Goal: Task Accomplishment & Management: Use online tool/utility

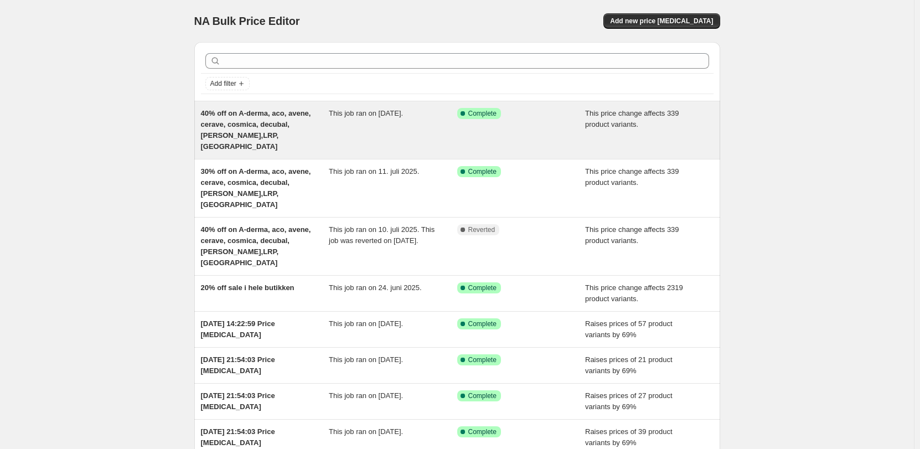
click at [553, 121] on div "Success Complete Complete" at bounding box center [521, 130] width 128 height 44
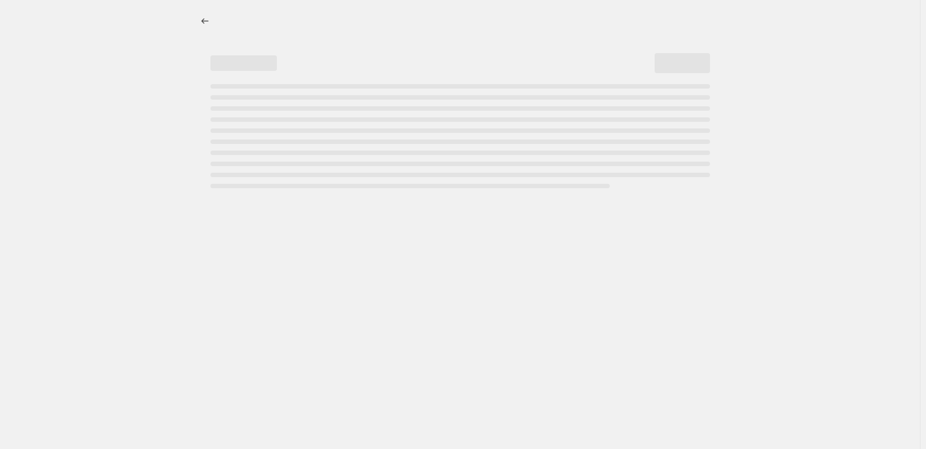
select select "pcap"
select select "no_change"
select select "collection"
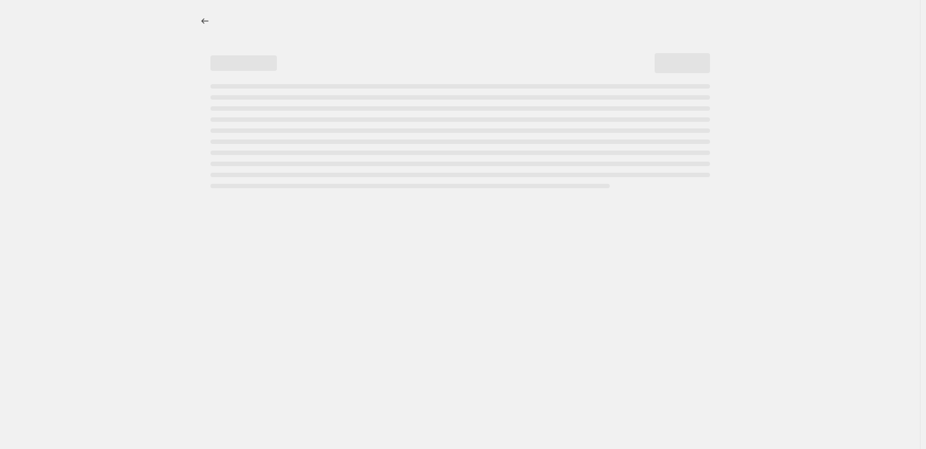
select select "collection"
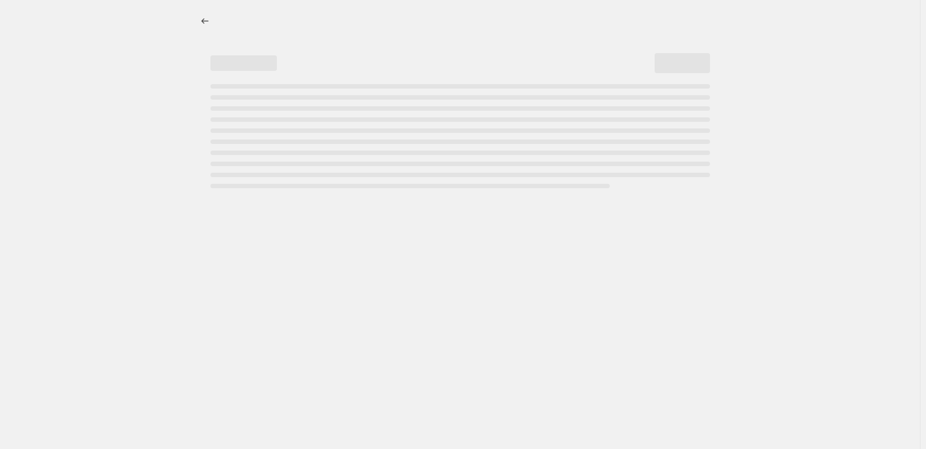
select select "collection"
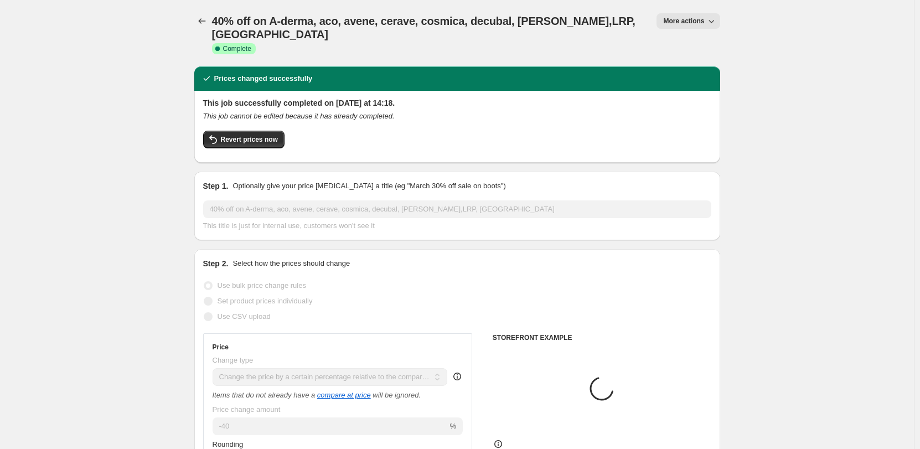
click at [715, 22] on icon "button" at bounding box center [711, 21] width 11 height 11
click at [721, 64] on span "Copy to new job" at bounding box center [704, 63] width 73 height 11
select select "pcap"
select select "no_change"
select select "collection"
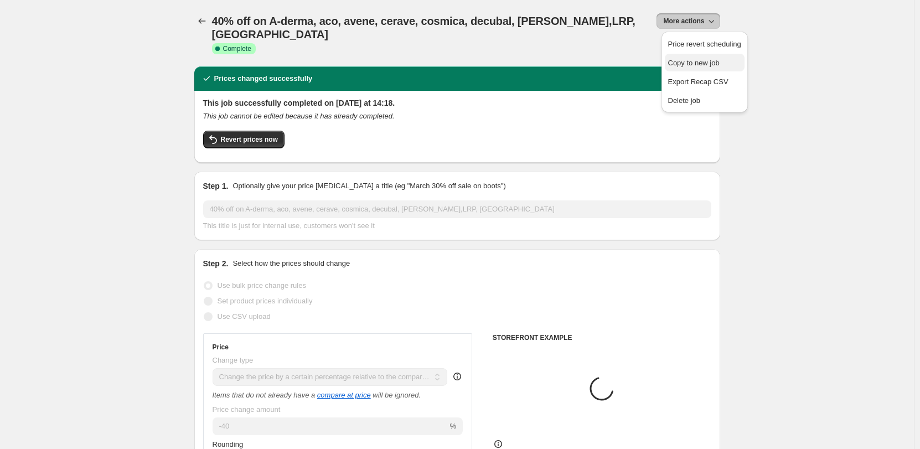
select select "collection"
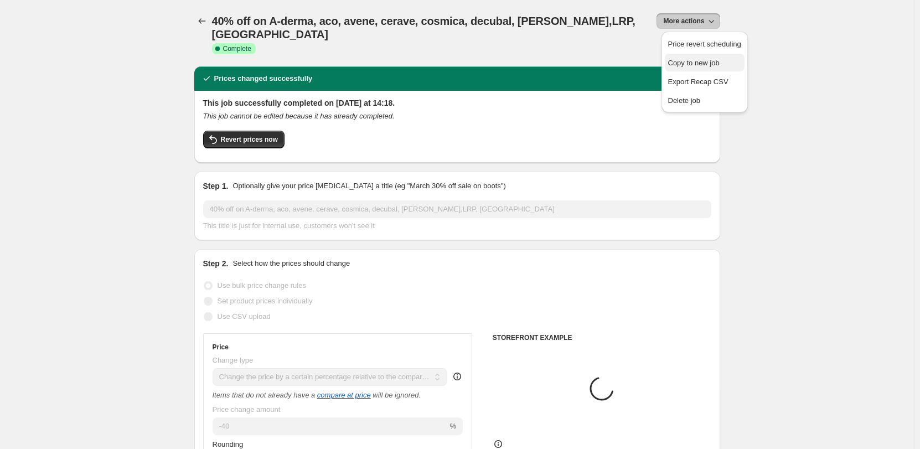
select select "collection"
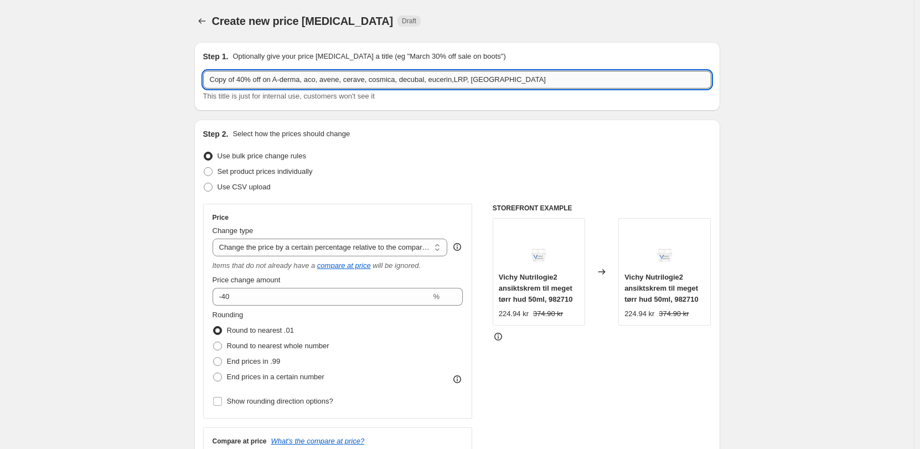
click at [240, 84] on input "Copy of 40% off on A-derma, aco, avene, cerave, cosmica, decubal, eucerin,LRP, …" at bounding box center [457, 80] width 508 height 18
drag, startPoint x: 249, startPoint y: 80, endPoint x: 468, endPoint y: 78, distance: 219.8
click at [468, 78] on input "40% off on A-derma, aco, avene, cerave, cosmica, decubal, eucerin,LRP, vichy" at bounding box center [457, 80] width 508 height 18
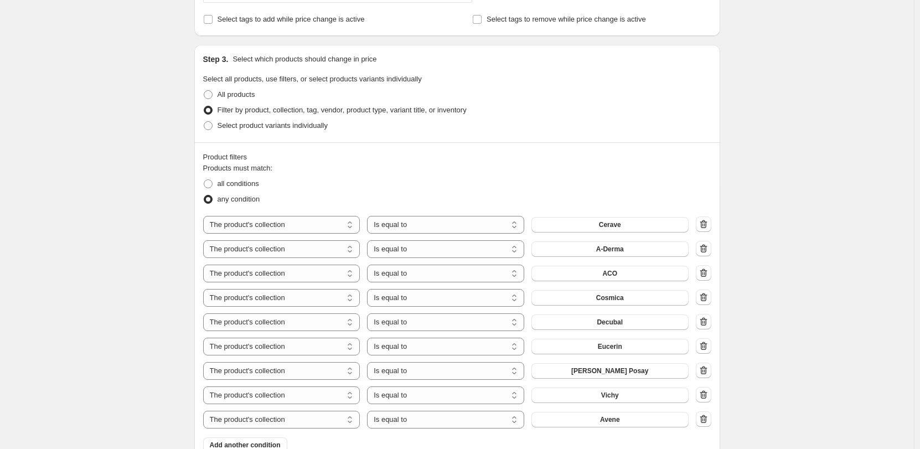
scroll to position [498, 0]
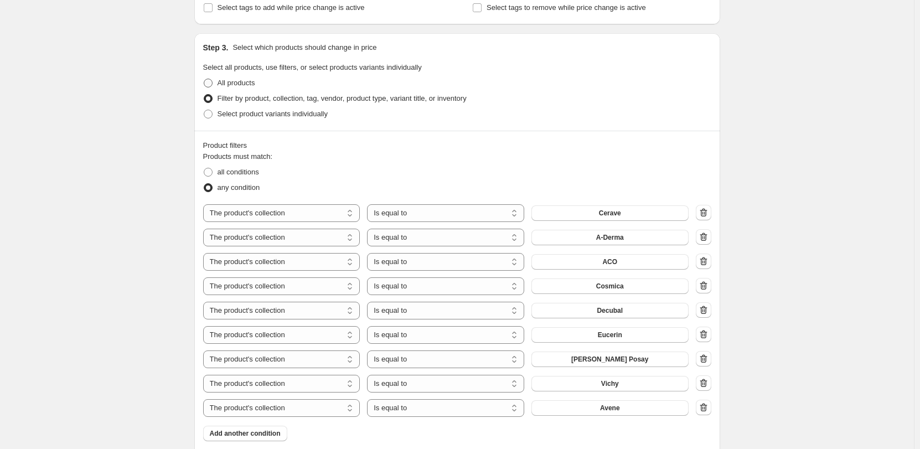
type input "40% off on hele apoteket"
click at [209, 83] on span at bounding box center [208, 83] width 9 height 9
click at [204, 79] on input "All products" at bounding box center [204, 79] width 1 height 1
radio input "true"
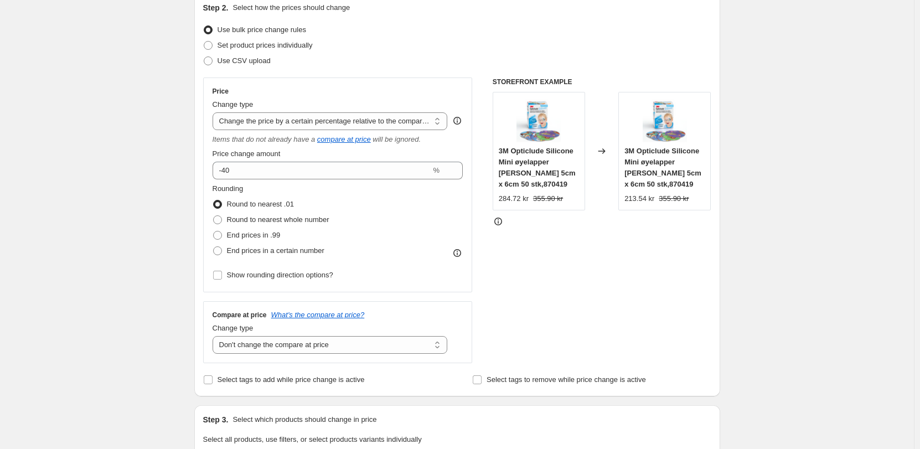
scroll to position [0, 0]
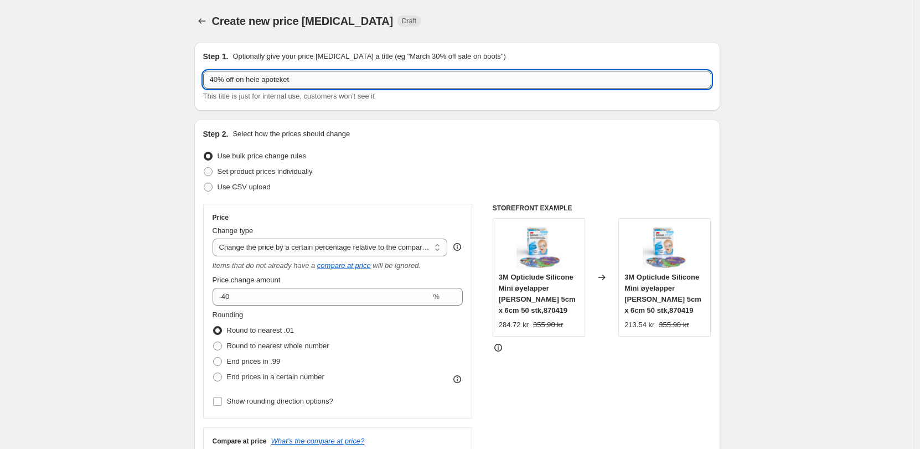
drag, startPoint x: 228, startPoint y: 80, endPoint x: 246, endPoint y: 81, distance: 18.3
click at [246, 81] on input "40% off on hele apoteket" at bounding box center [457, 80] width 508 height 18
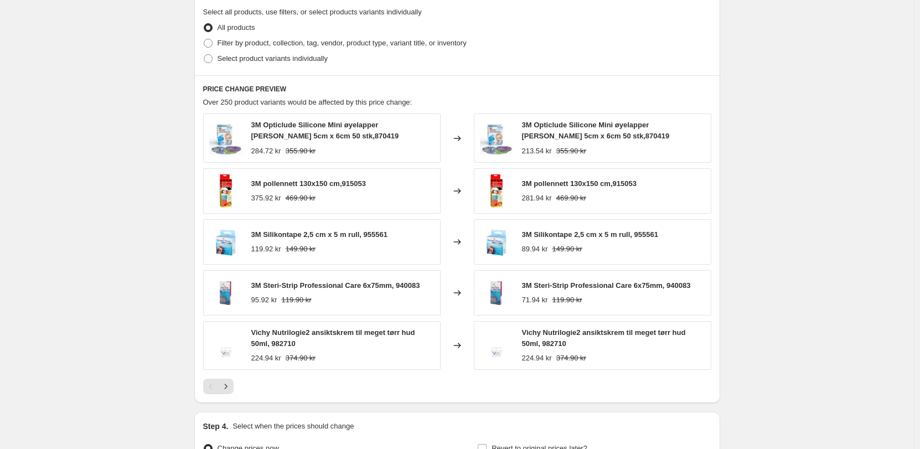
scroll to position [680, 0]
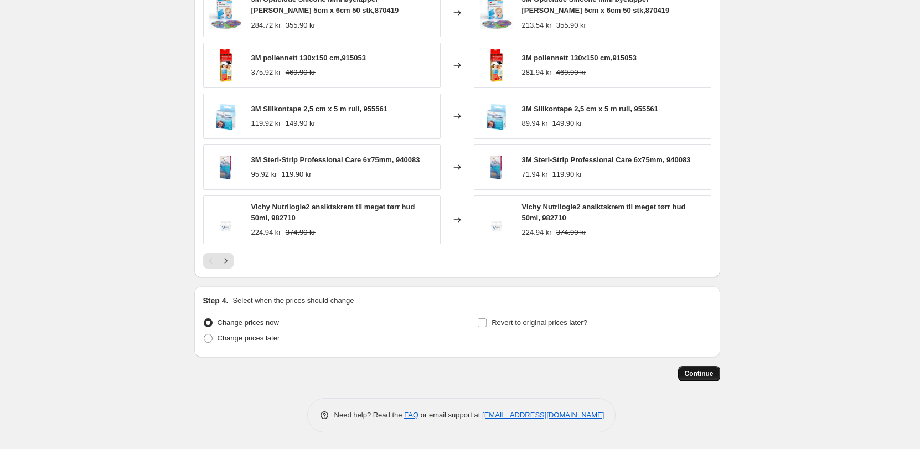
type input "40% av på hele apoteket"
click at [714, 374] on span "Continue" at bounding box center [699, 373] width 29 height 9
